Goal: Navigation & Orientation: Find specific page/section

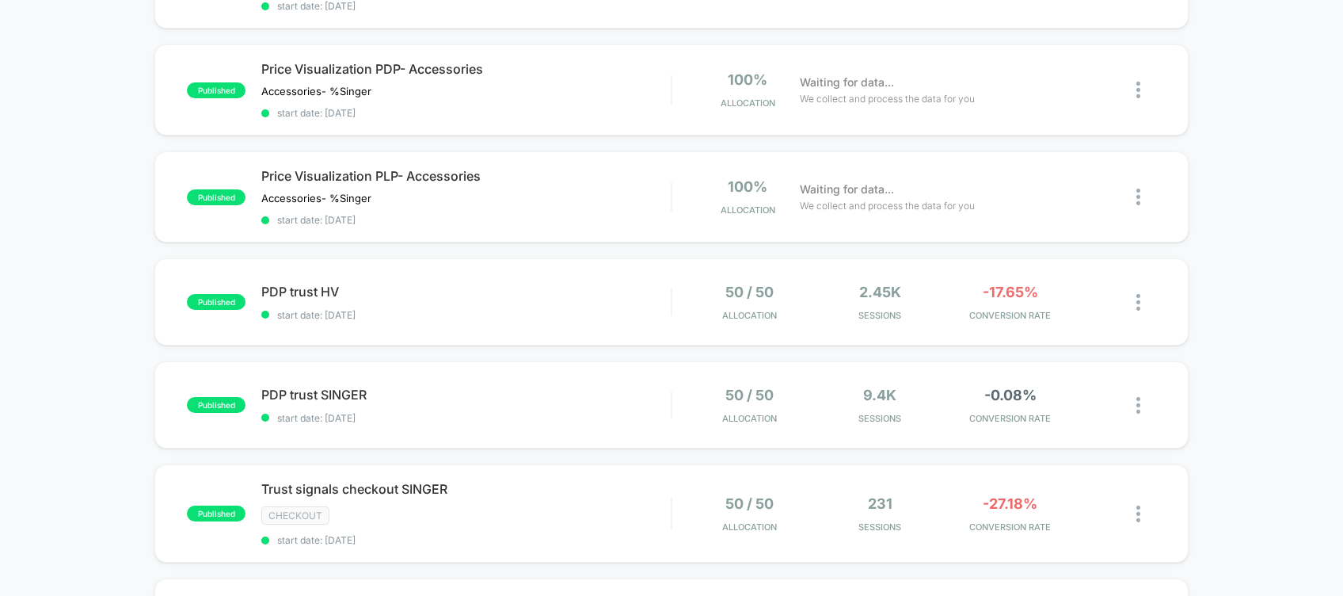
scroll to position [343, 0]
click at [472, 386] on span "PDP trust SINGER Click to edit experience details" at bounding box center [466, 394] width 410 height 16
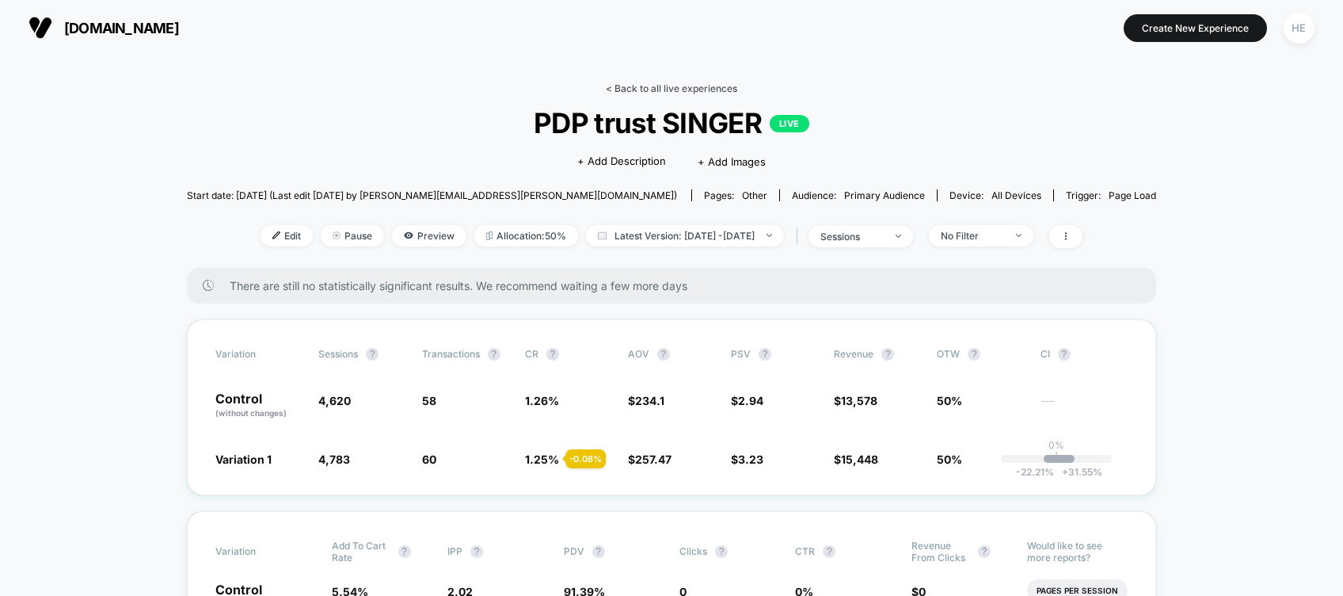
click at [638, 82] on link "< Back to all live experiences" at bounding box center [671, 88] width 131 height 12
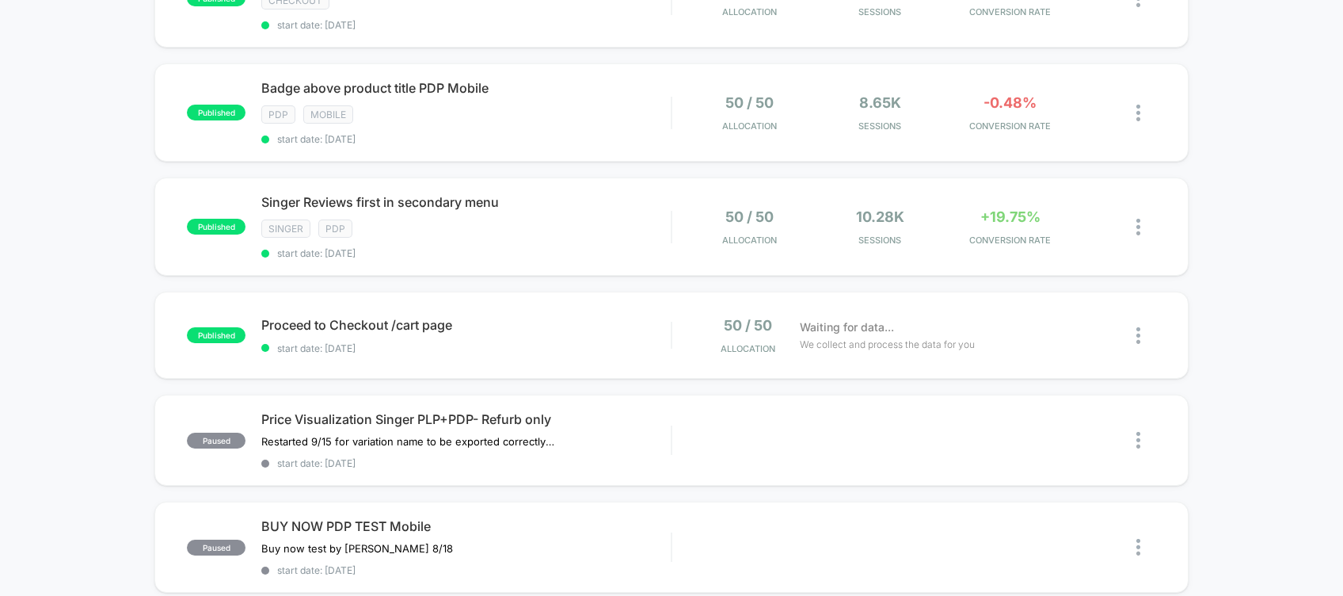
scroll to position [799, 0]
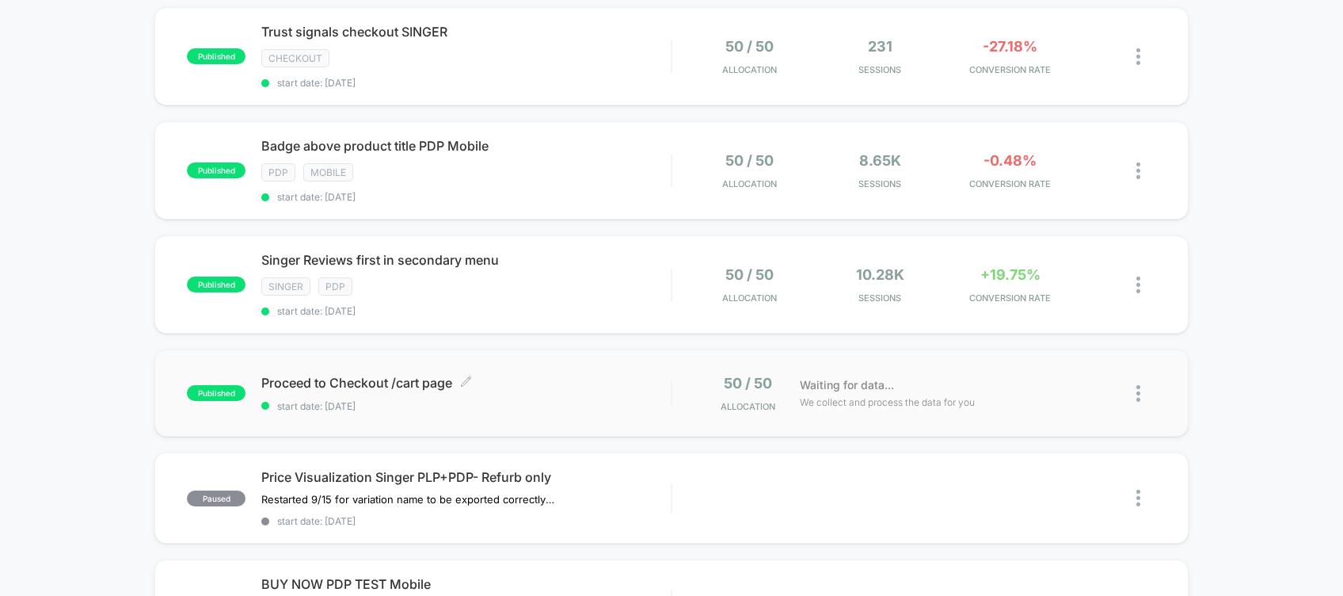
click at [509, 375] on div "Proceed to Checkout /cart page Click to edit experience details Click to edit e…" at bounding box center [466, 393] width 410 height 37
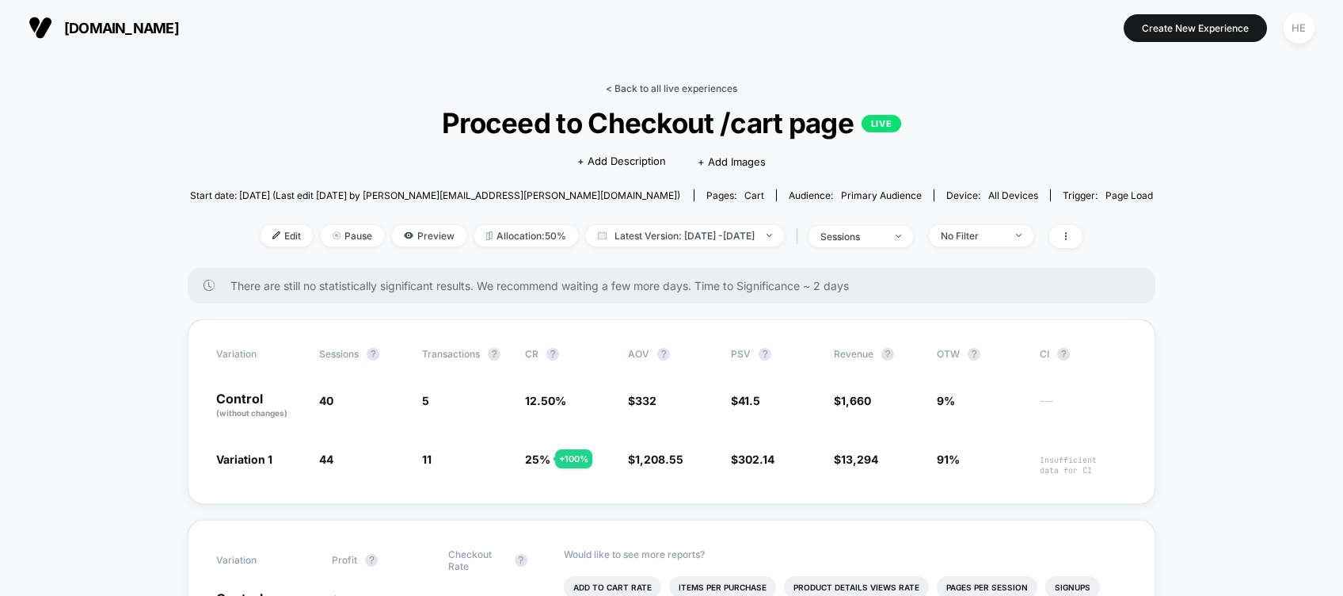
click at [702, 82] on link "< Back to all live experiences" at bounding box center [671, 88] width 131 height 12
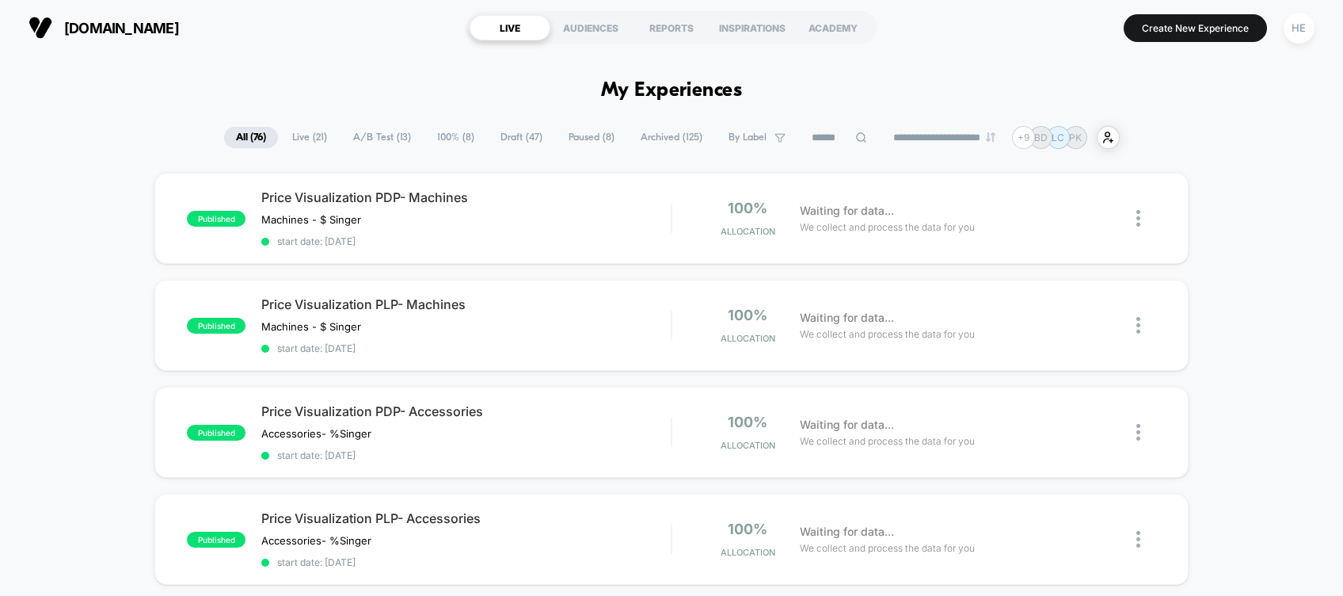
click at [310, 132] on span "Live ( 21 )" at bounding box center [309, 137] width 59 height 21
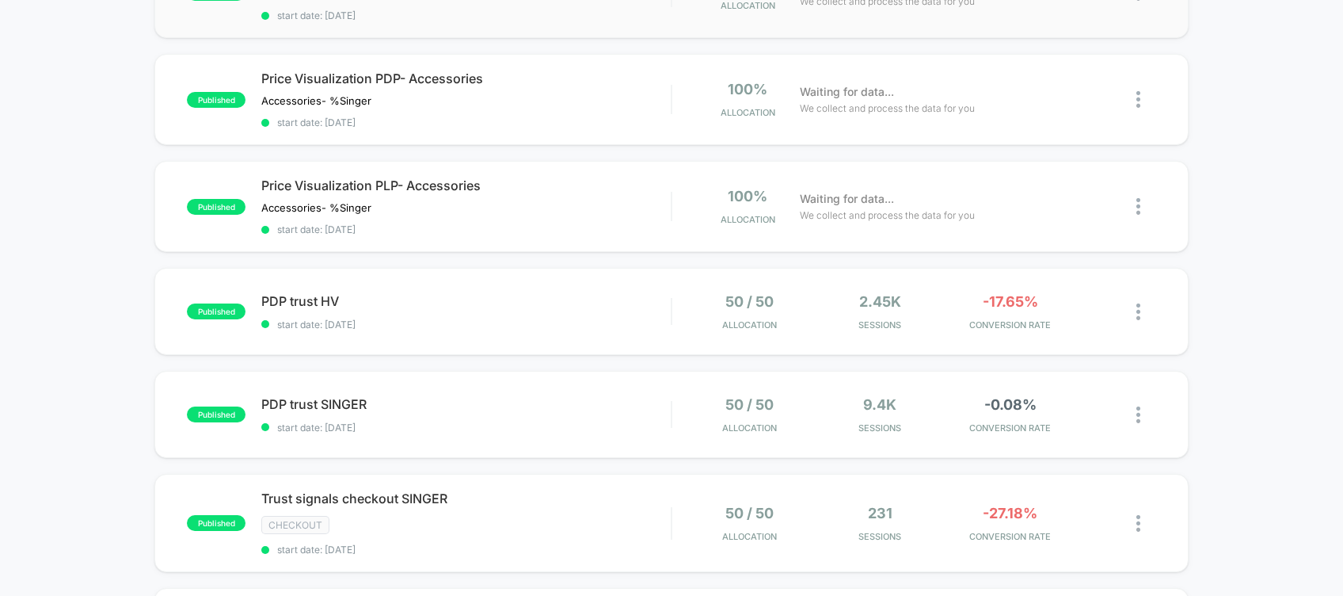
scroll to position [331, 0]
